Goal: Task Accomplishment & Management: Complete application form

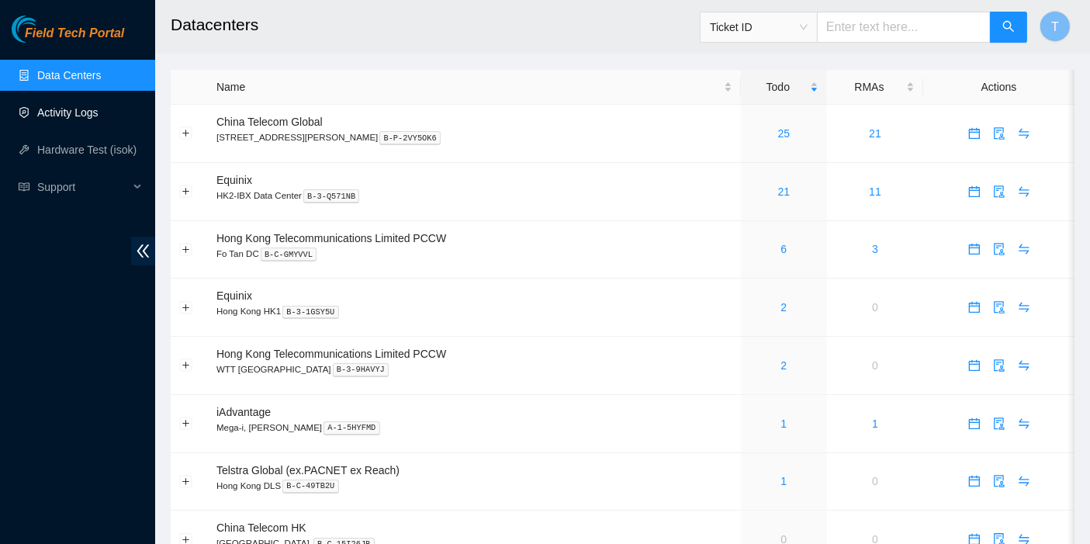
click at [77, 116] on link "Activity Logs" at bounding box center [67, 112] width 61 height 12
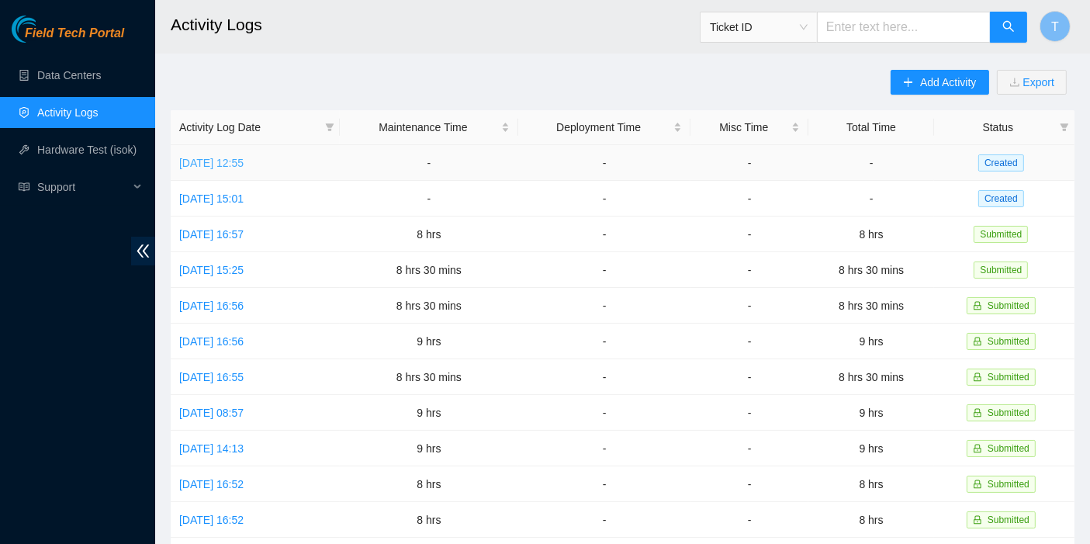
click at [244, 164] on link "[DATE] 12:55" at bounding box center [211, 163] width 64 height 12
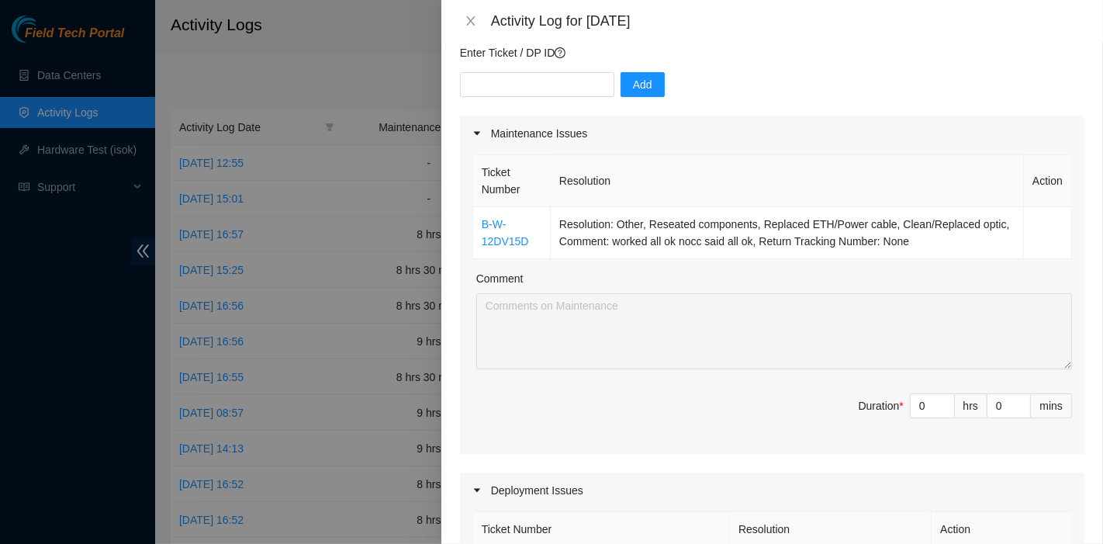
scroll to position [10, 0]
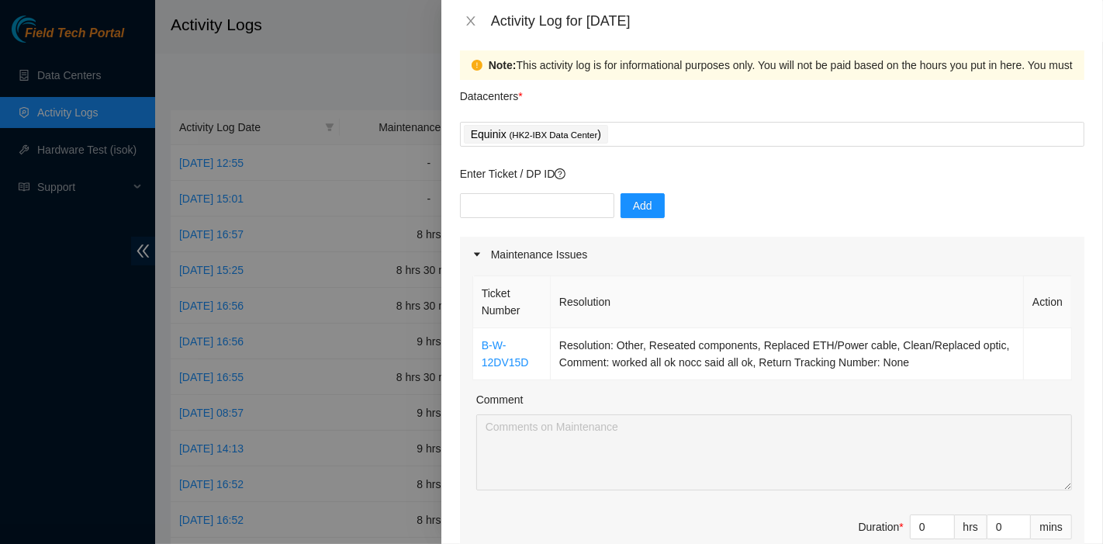
click at [861, 207] on div "Add" at bounding box center [772, 214] width 625 height 43
click at [537, 205] on input "text" at bounding box center [537, 205] width 154 height 25
paste input "B-V-5QKI8K6"
type input "B-V-5QKI8K6"
click at [652, 208] on button "Add" at bounding box center [643, 205] width 44 height 25
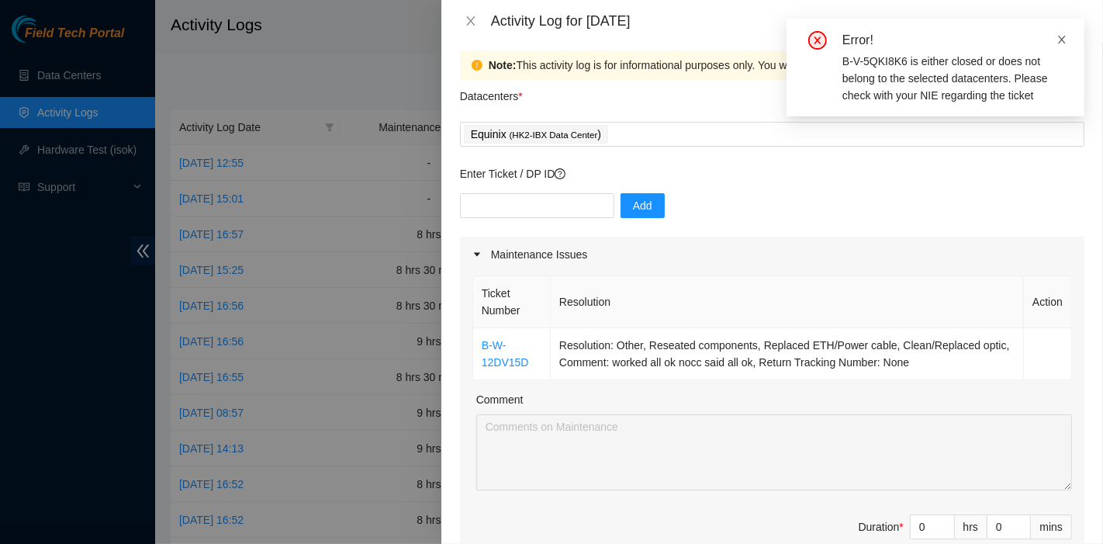
click at [1063, 35] on icon "close" at bounding box center [1062, 39] width 11 height 11
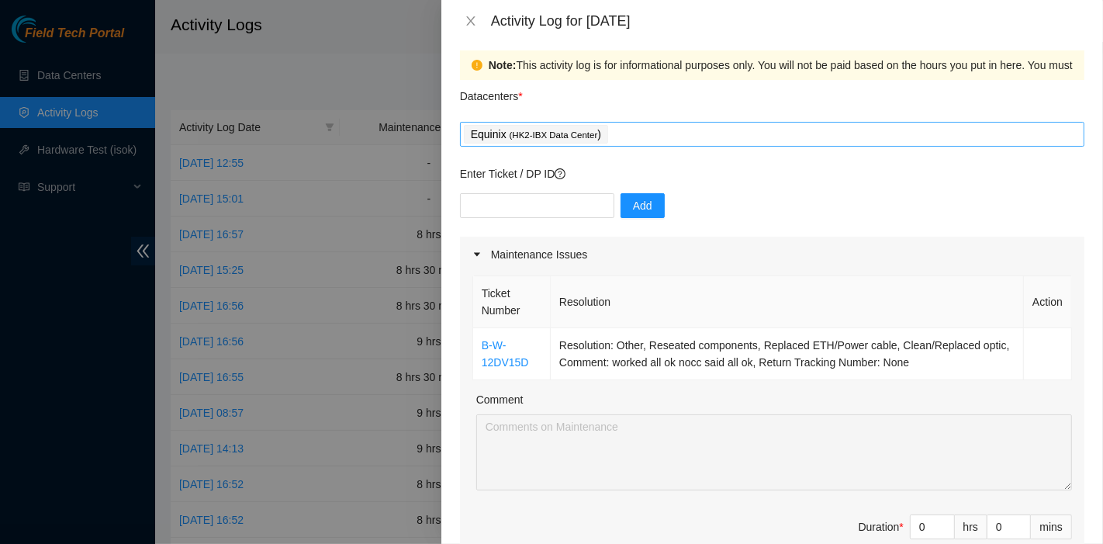
click at [663, 128] on div "Equinix ( HK2-IBX Data Center )" at bounding box center [772, 134] width 617 height 22
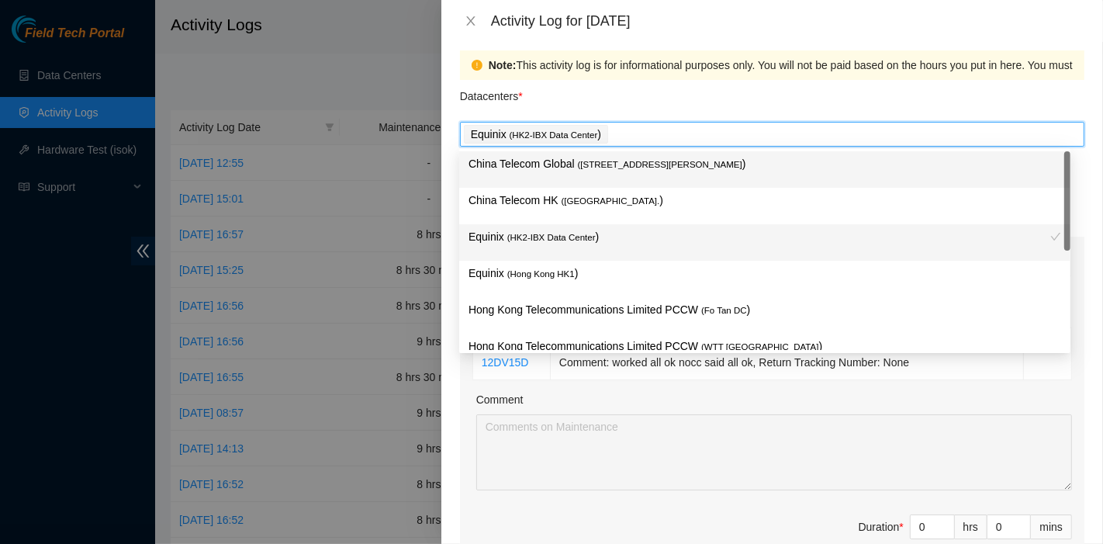
click at [624, 173] on div "China Telecom Global ( [STREET_ADDRESS][PERSON_NAME] )" at bounding box center [765, 169] width 593 height 29
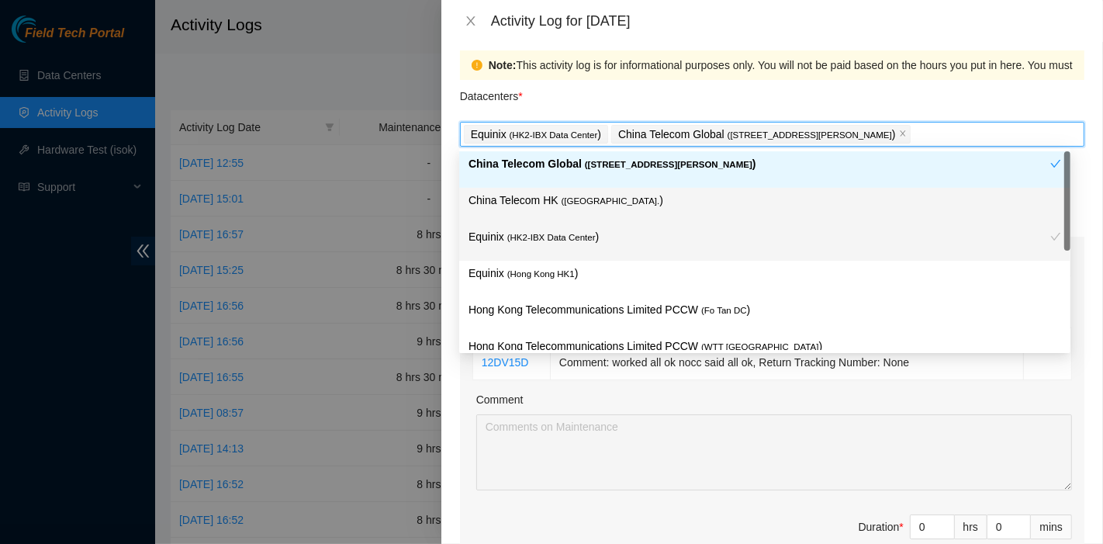
click at [607, 206] on span "( [GEOGRAPHIC_DATA]." at bounding box center [611, 200] width 99 height 9
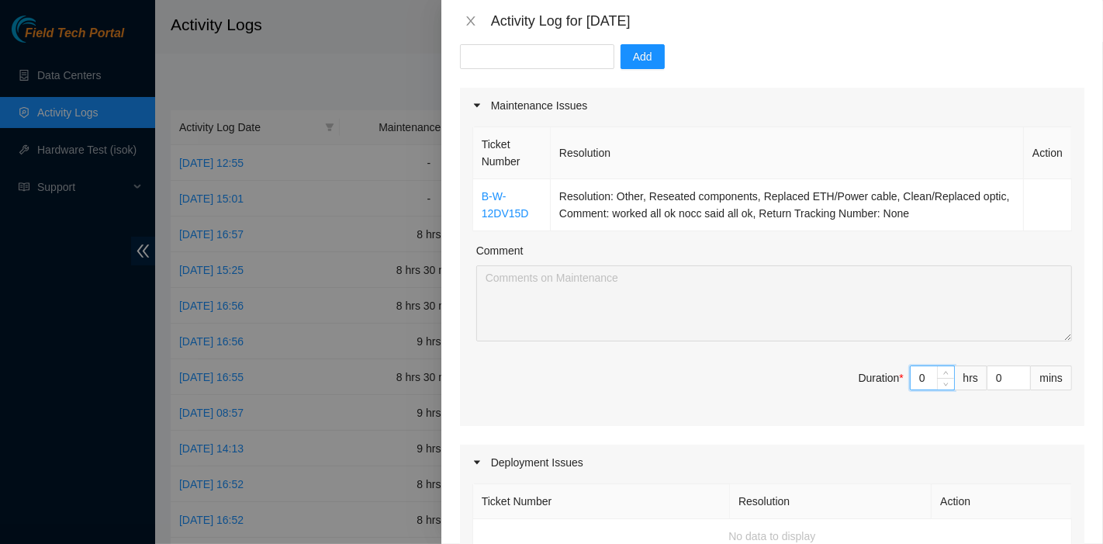
scroll to position [182, 0]
drag, startPoint x: 916, startPoint y: 380, endPoint x: 863, endPoint y: 376, distance: 53.0
click at [863, 376] on span "Duration * 0 hrs 0 mins" at bounding box center [773, 386] width 600 height 43
type input "7"
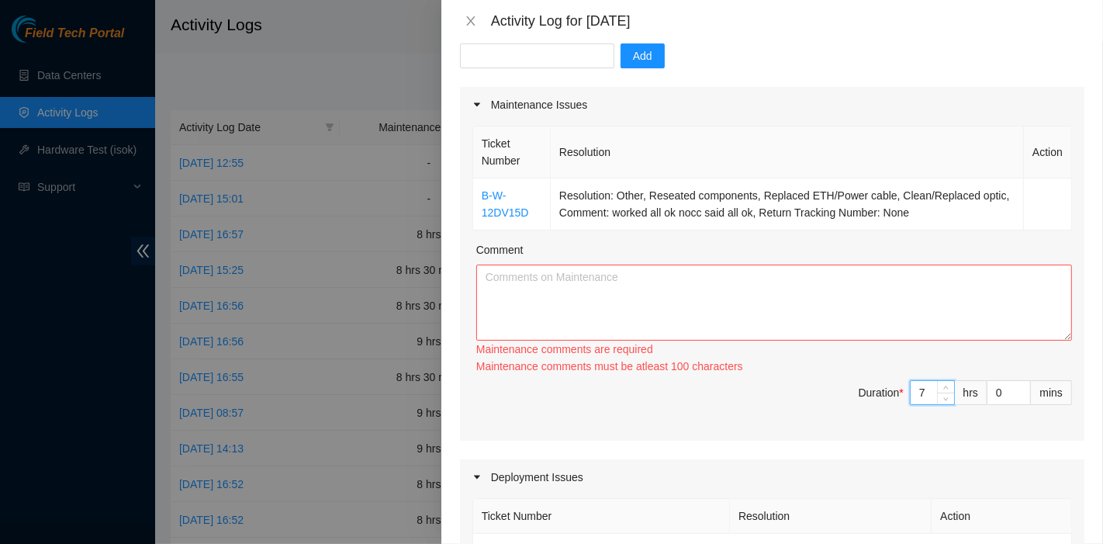
type input "7"
type input "3"
type input "30"
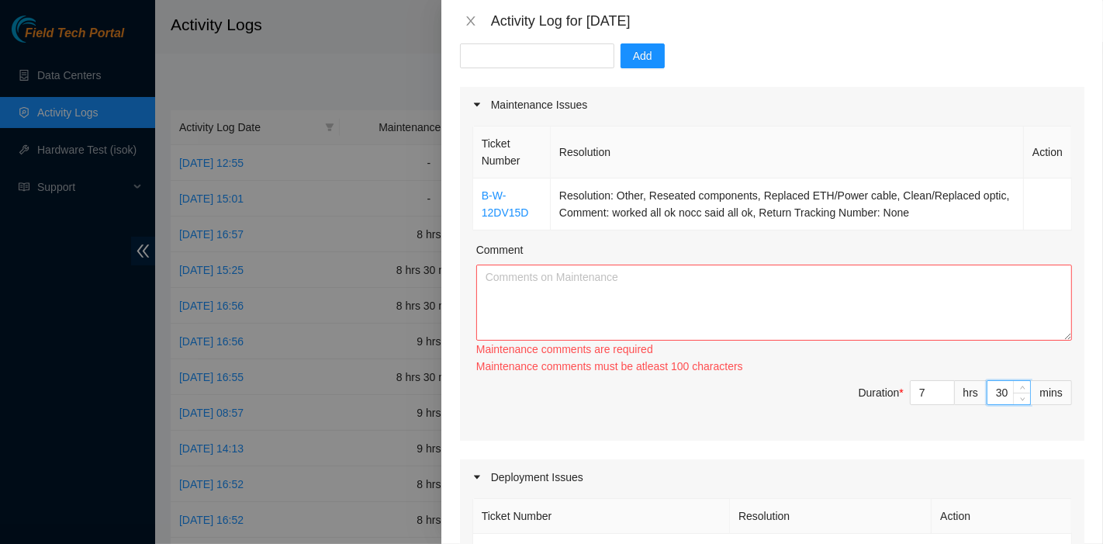
type input "30"
click at [710, 296] on textarea "Comment" at bounding box center [774, 303] width 596 height 76
paste textarea "B-V-5QKTIHP Resolution: Reseated components, Rebooted, Rescued, Comment: maxhin…"
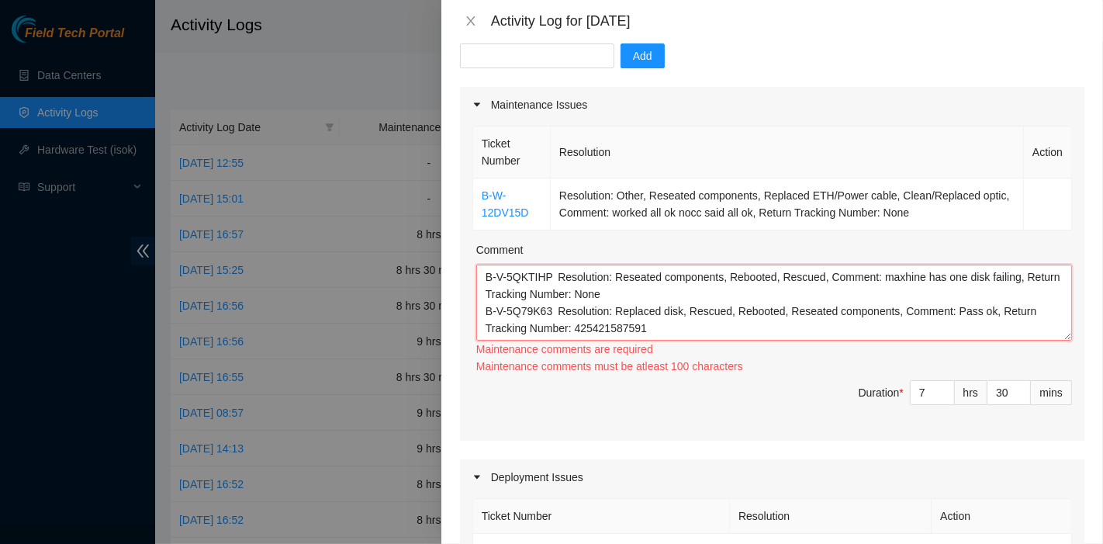
scroll to position [81, 0]
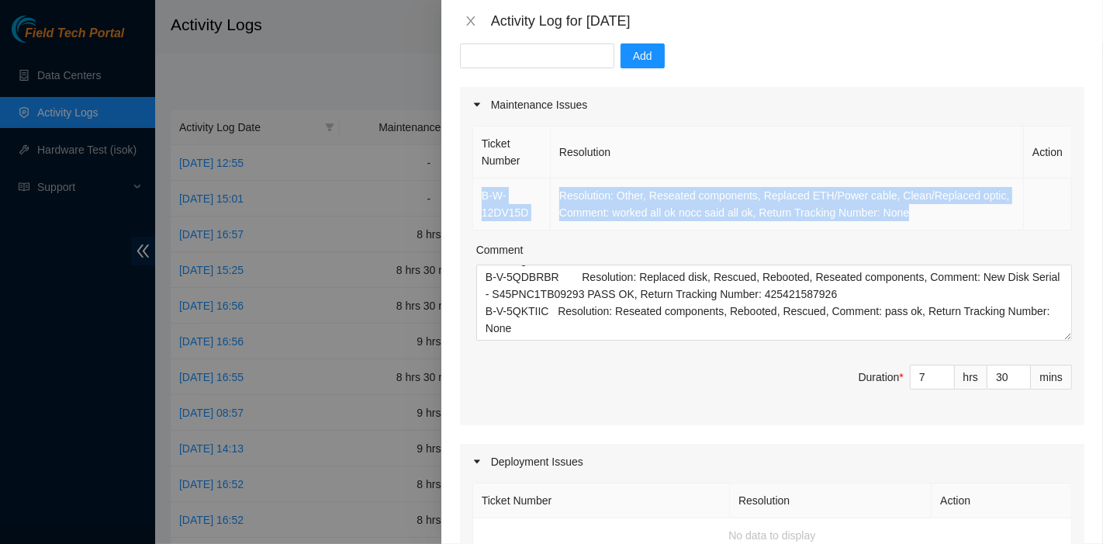
drag, startPoint x: 725, startPoint y: 208, endPoint x: 476, endPoint y: 197, distance: 248.6
click at [476, 197] on tr "B-W-12DV15D Resolution: Other, Reseated components, Replaced ETH/Power cable, C…" at bounding box center [772, 204] width 599 height 52
copy tr "B-W-12DV15D Resolution: Other, Reseated components, Replaced ETH/Power cable, C…"
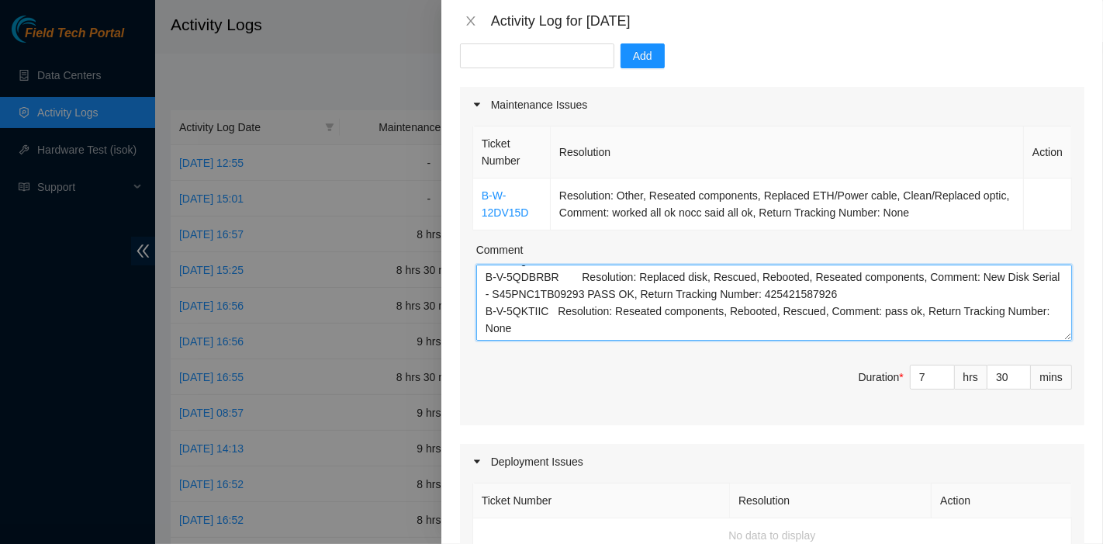
click at [606, 317] on textarea "B-V-5QKTIHP Resolution: Reseated components, Rebooted, Rescued, Comment: maxhin…" at bounding box center [774, 303] width 596 height 76
paste textarea "B-W-12DV15D Resolution: Other, Reseated components, Replaced ETH/Power cable, C…"
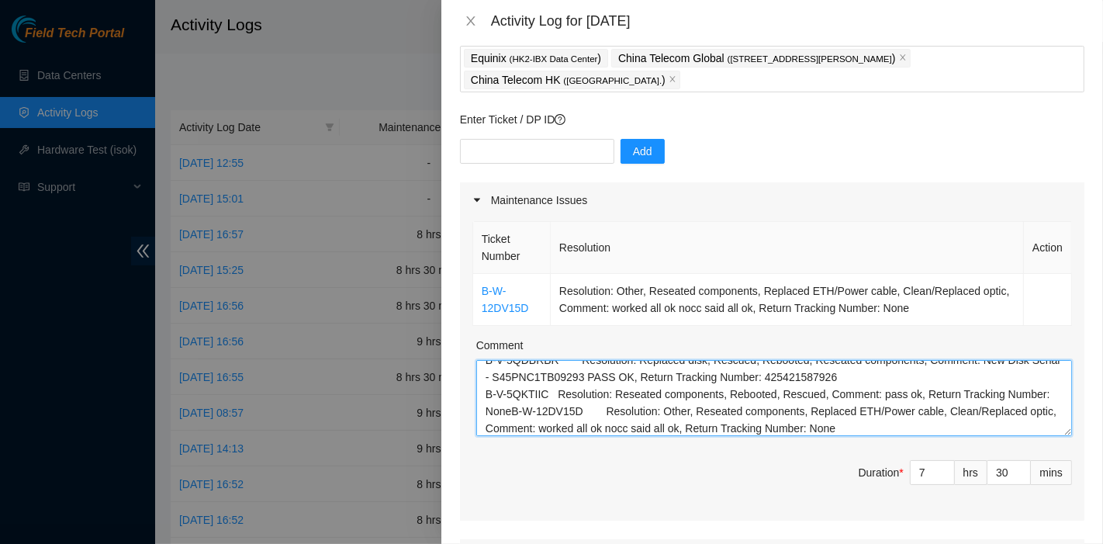
scroll to position [0, 0]
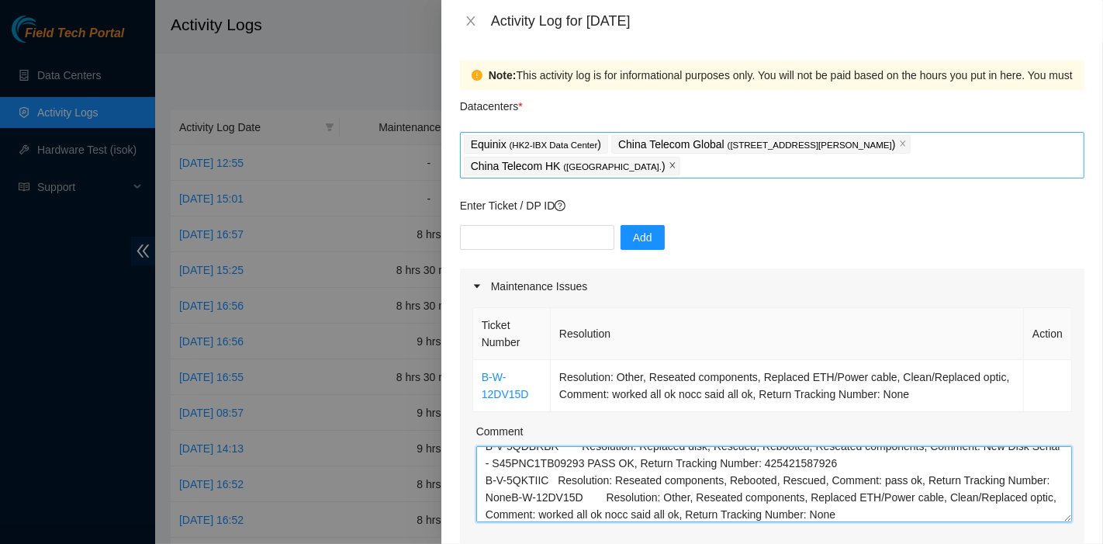
click at [669, 162] on icon "close" at bounding box center [673, 165] width 8 height 8
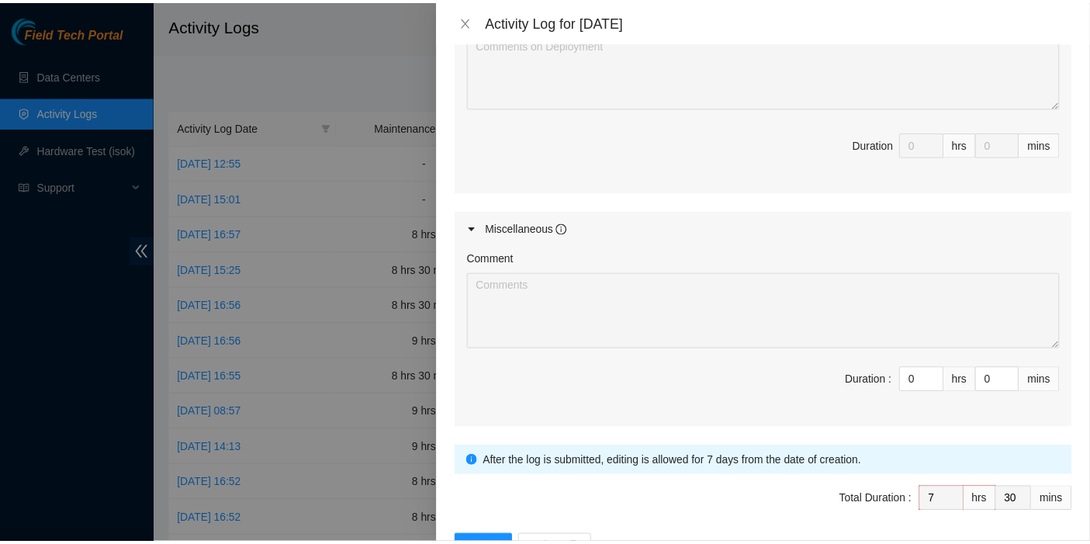
scroll to position [765, 0]
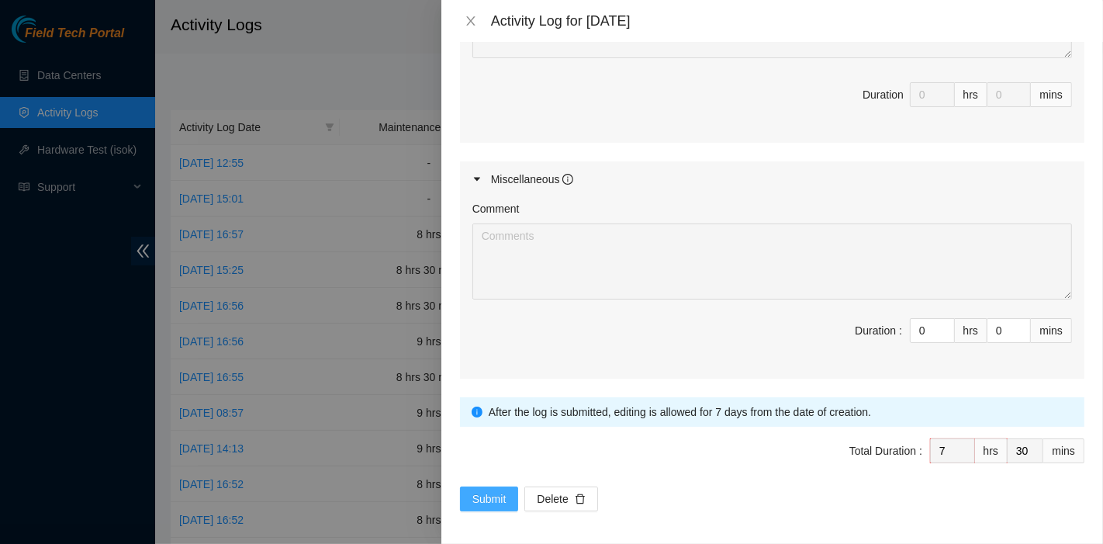
type textarea "B-V-5QKTIHP Resolution: Reseated components, Rebooted, Rescued, Comment: maxhin…"
click at [477, 498] on span "Submit" at bounding box center [490, 498] width 34 height 17
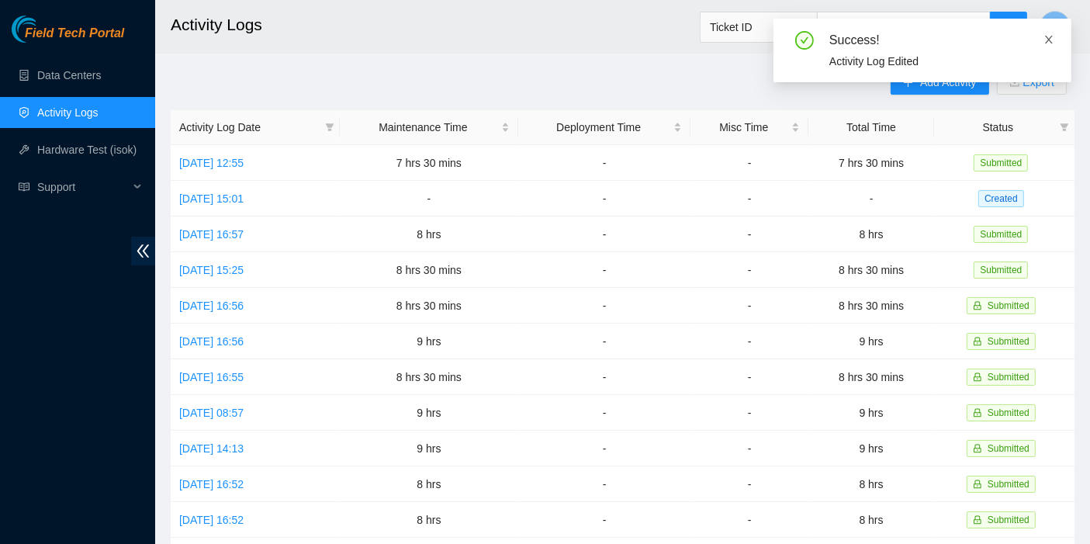
click at [1048, 37] on icon "close" at bounding box center [1049, 39] width 11 height 11
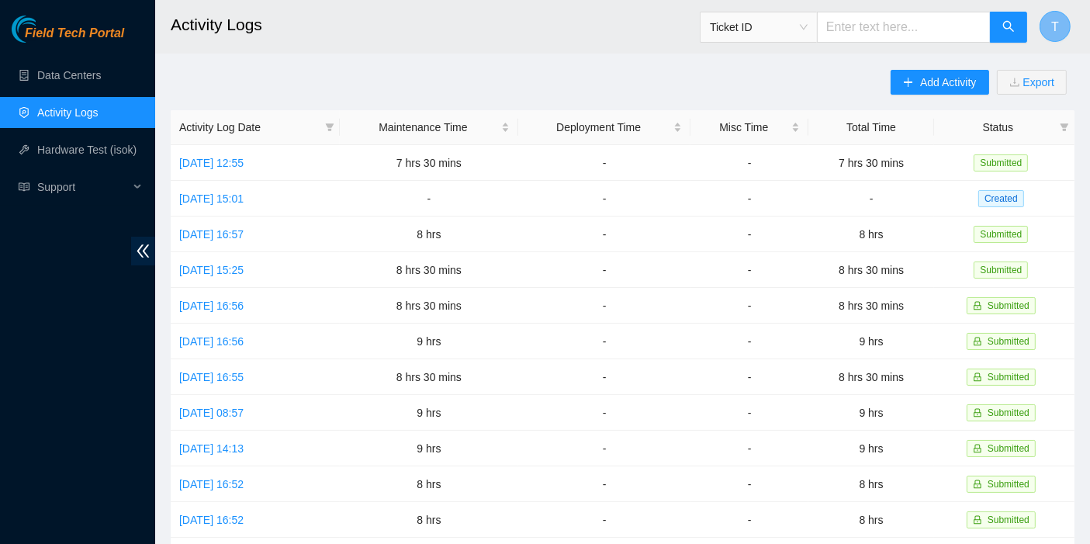
click at [1059, 12] on button "T" at bounding box center [1055, 26] width 31 height 31
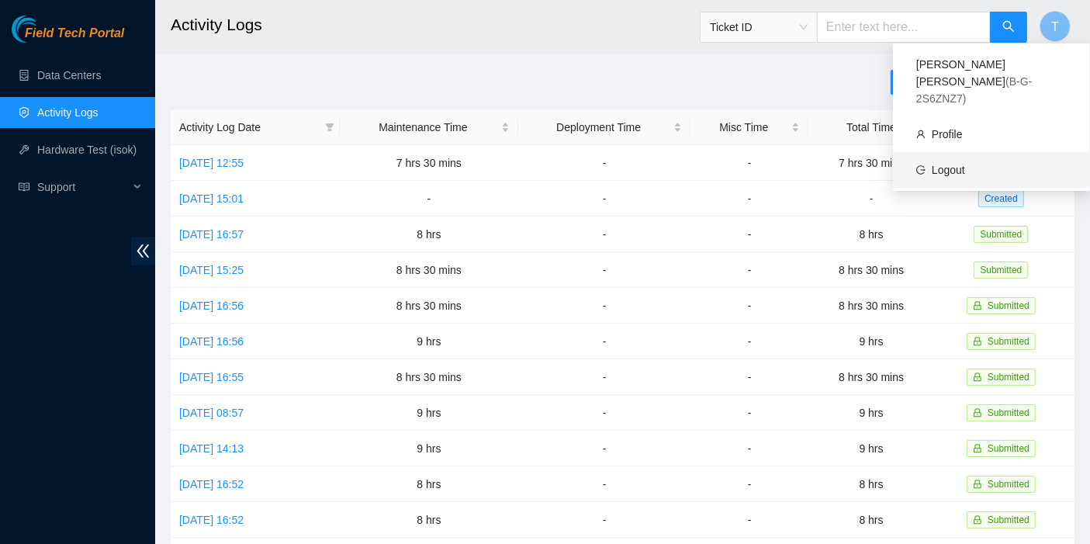
click at [965, 164] on link "Logout" at bounding box center [948, 170] width 33 height 12
